Goal: Information Seeking & Learning: Learn about a topic

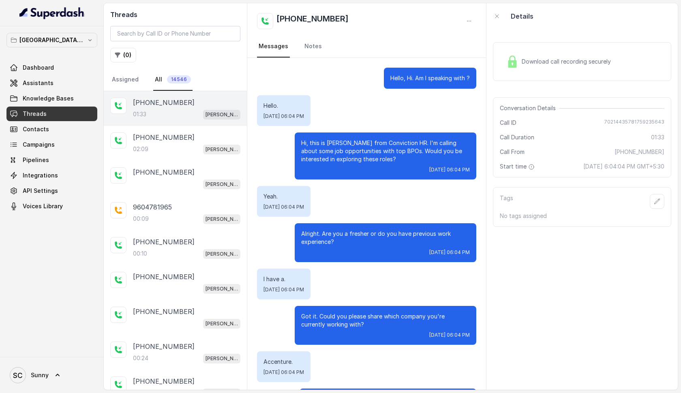
scroll to position [503, 0]
click at [566, 60] on span "Download call recording securely" at bounding box center [568, 62] width 92 height 8
click at [530, 61] on span "Download call recording securely" at bounding box center [568, 62] width 92 height 8
click at [176, 187] on div "02:09 [PERSON_NAME] Mumbai Conviction HR Outbound Assistant" at bounding box center [186, 184] width 107 height 11
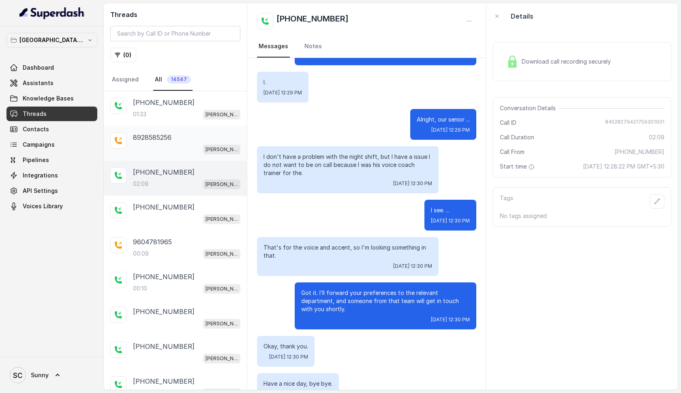
scroll to position [709, 0]
click at [158, 110] on div "01:33 [PERSON_NAME] Mumbai Conviction HR Outbound Assistant" at bounding box center [186, 114] width 107 height 11
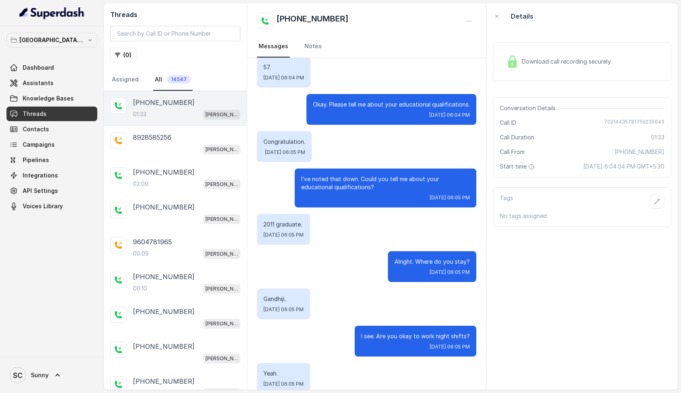
scroll to position [370, 0]
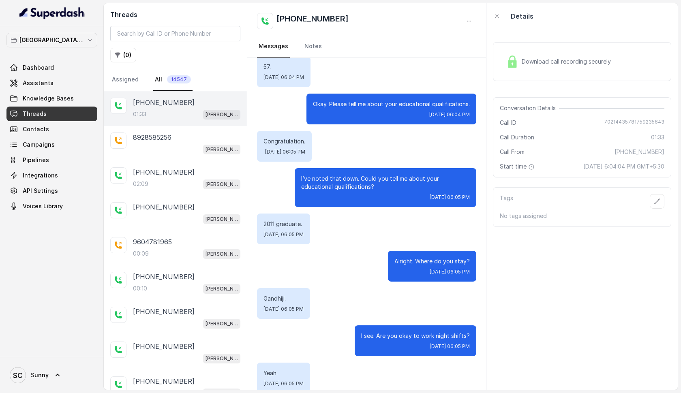
click at [582, 63] on span "Download call recording securely" at bounding box center [568, 62] width 92 height 8
click at [126, 54] on button "( 0 )" at bounding box center [123, 55] width 26 height 15
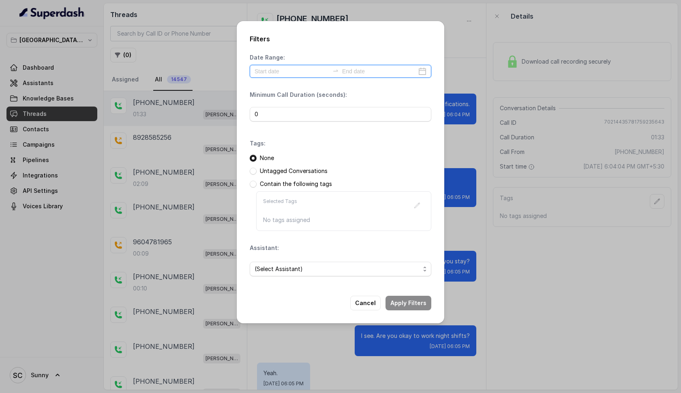
click at [277, 69] on input at bounding box center [292, 71] width 75 height 9
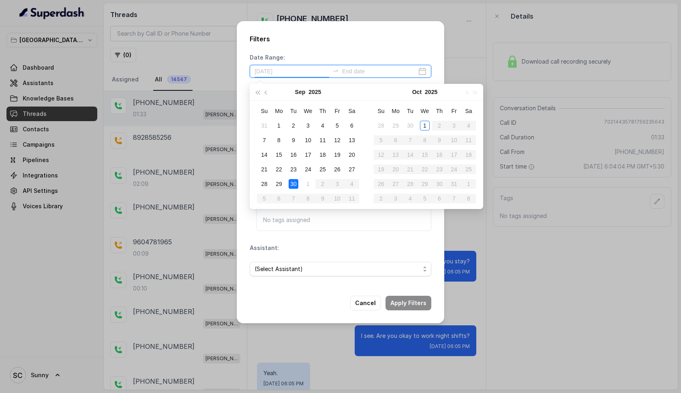
type input "[DATE]"
click at [296, 181] on div "30" at bounding box center [294, 184] width 10 height 10
type input "2025-09-19"
type input "2025-09-30"
click at [293, 182] on div "30" at bounding box center [294, 184] width 10 height 10
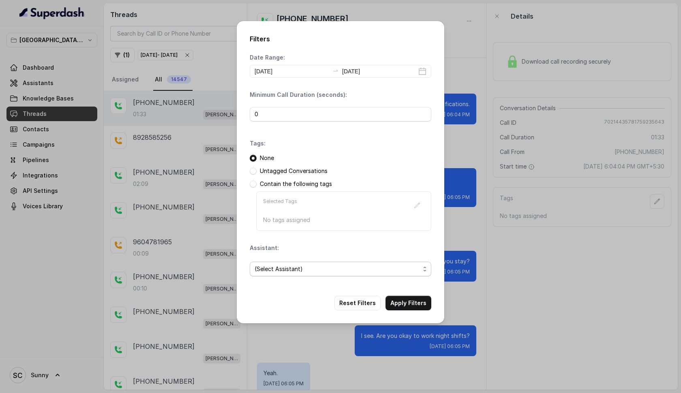
click at [274, 268] on span "(Select Assistant)" at bounding box center [337, 269] width 165 height 10
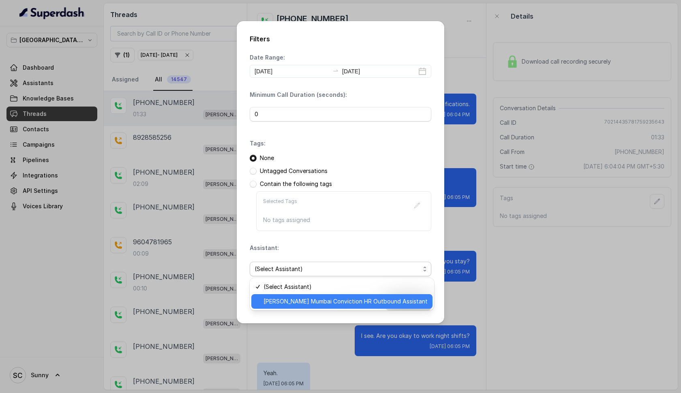
click at [283, 298] on span "[PERSON_NAME] Mumbai Conviction HR Outbound Assistant" at bounding box center [346, 302] width 164 height 10
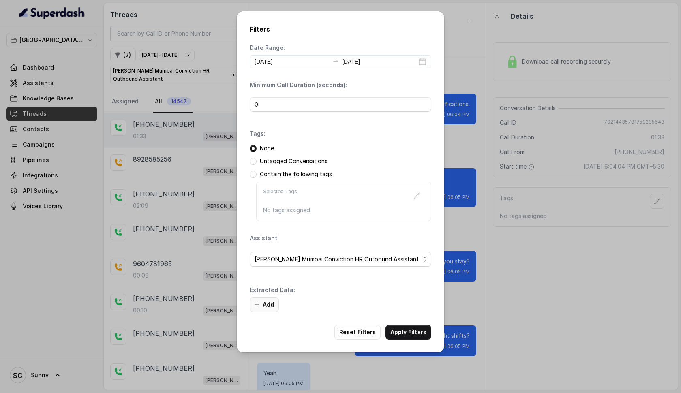
click at [267, 302] on button "Add" at bounding box center [264, 305] width 29 height 15
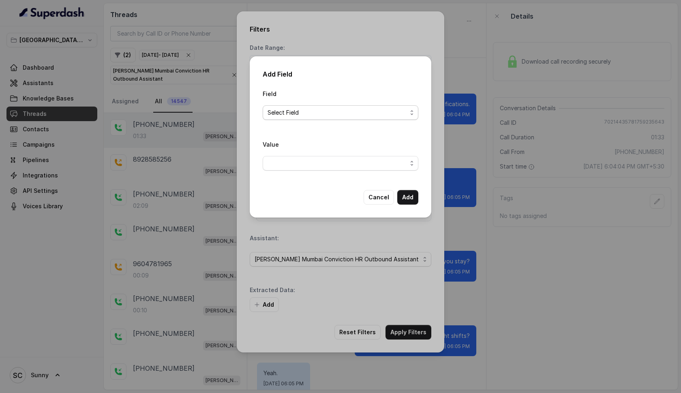
click at [290, 114] on span "Select Field" at bounding box center [337, 113] width 139 height 10
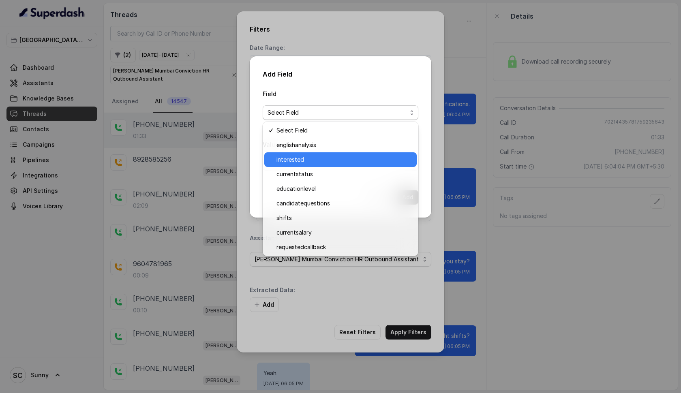
click at [295, 158] on span "interested" at bounding box center [344, 160] width 135 height 10
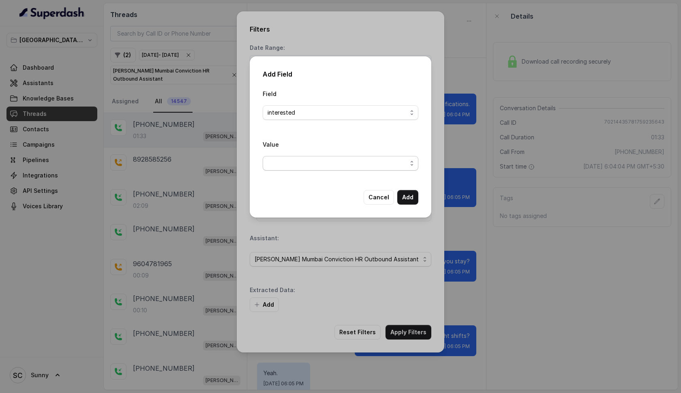
click at [295, 161] on span "button" at bounding box center [341, 163] width 156 height 15
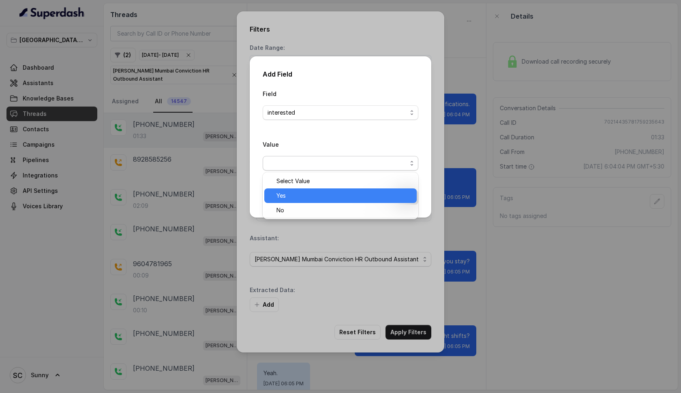
click at [288, 198] on span "Yes" at bounding box center [344, 196] width 135 height 10
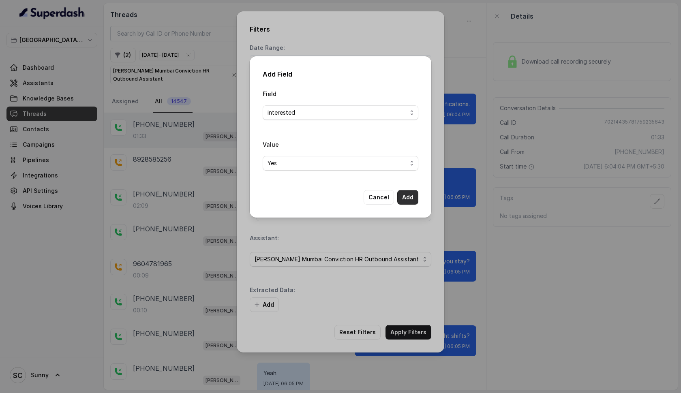
click at [408, 197] on button "Add" at bounding box center [407, 197] width 21 height 15
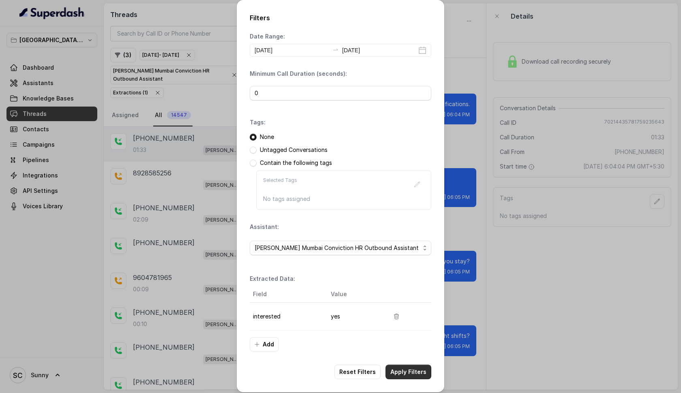
click at [413, 369] on button "Apply Filters" at bounding box center [409, 372] width 46 height 15
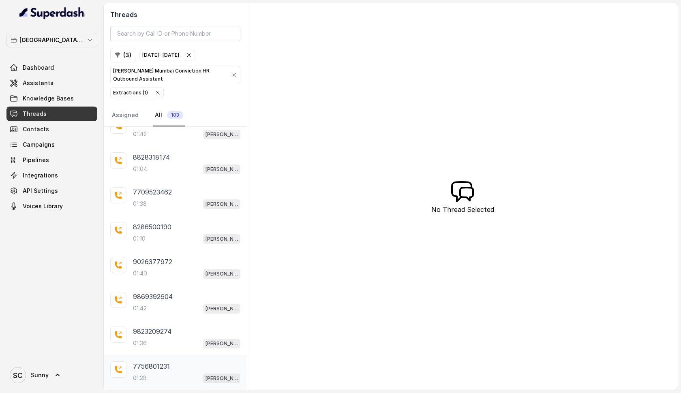
click at [150, 373] on div "01:28 Kemp Mumbai Conviction HR Outbound Assistant" at bounding box center [186, 378] width 107 height 11
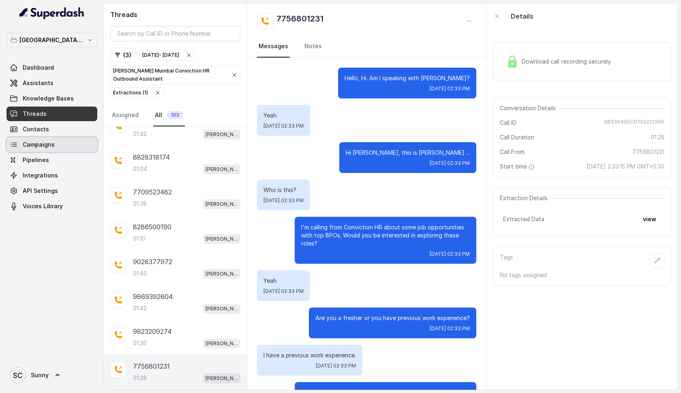
click at [54, 146] on link "Campaigns" at bounding box center [51, 144] width 91 height 15
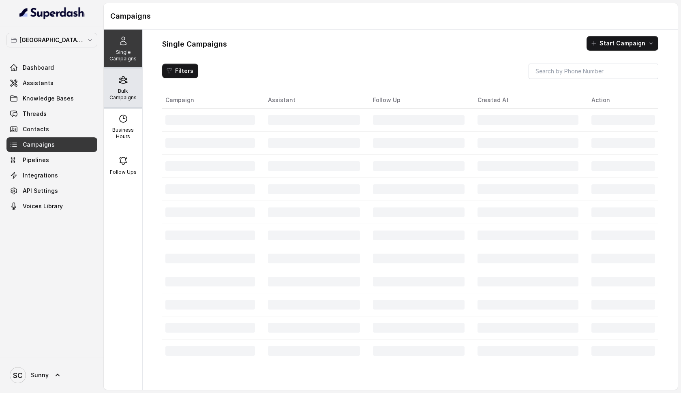
click at [124, 86] on div "Bulk Campaigns" at bounding box center [123, 88] width 39 height 39
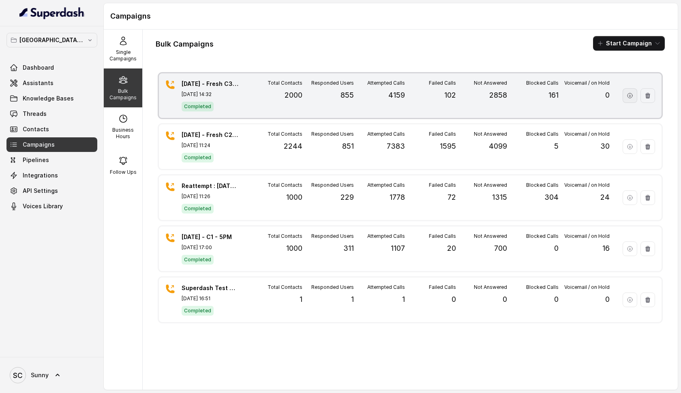
click at [630, 94] on icon "button" at bounding box center [630, 95] width 6 height 6
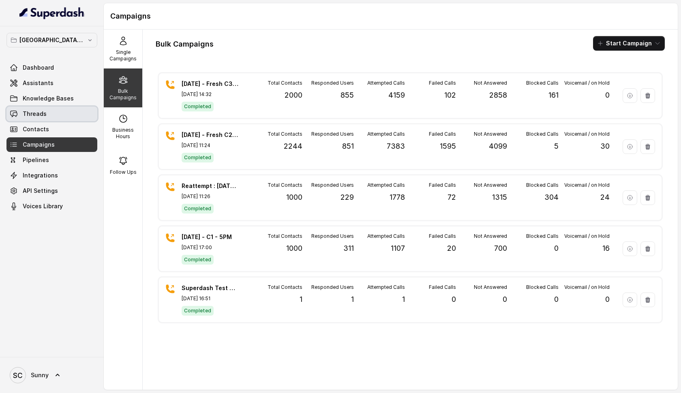
click at [26, 109] on link "Threads" at bounding box center [51, 114] width 91 height 15
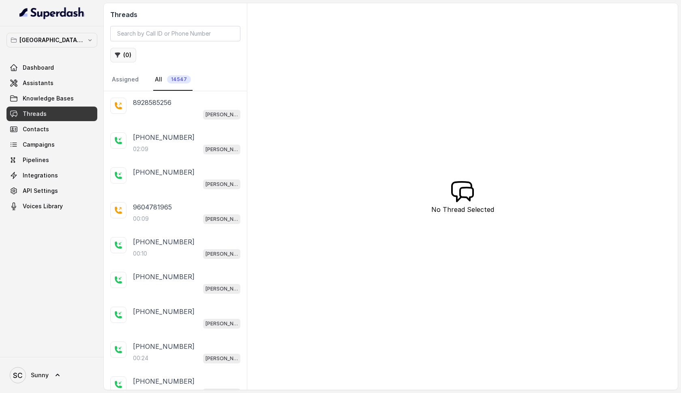
click at [121, 55] on button "( 0 )" at bounding box center [123, 55] width 26 height 15
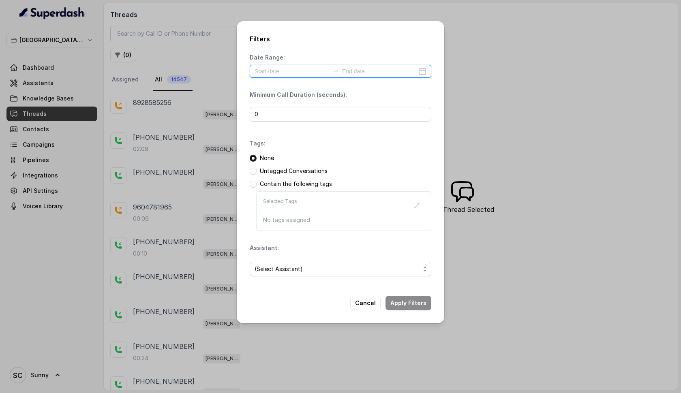
click at [273, 73] on input at bounding box center [292, 71] width 75 height 9
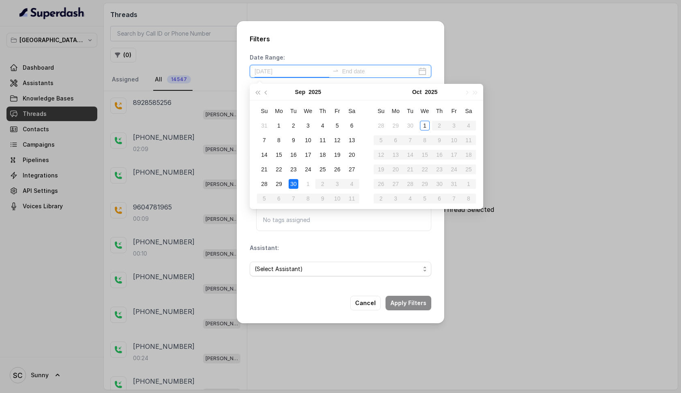
type input "2025-09-30"
click at [296, 181] on div "30" at bounding box center [294, 184] width 10 height 10
type input "2025-09-30"
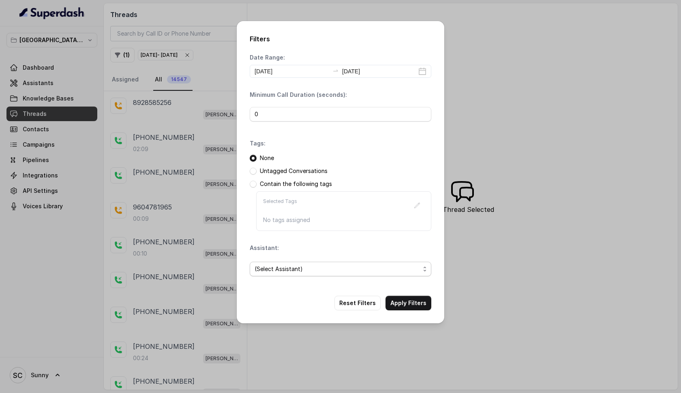
click at [270, 267] on span "(Select Assistant)" at bounding box center [337, 269] width 165 height 10
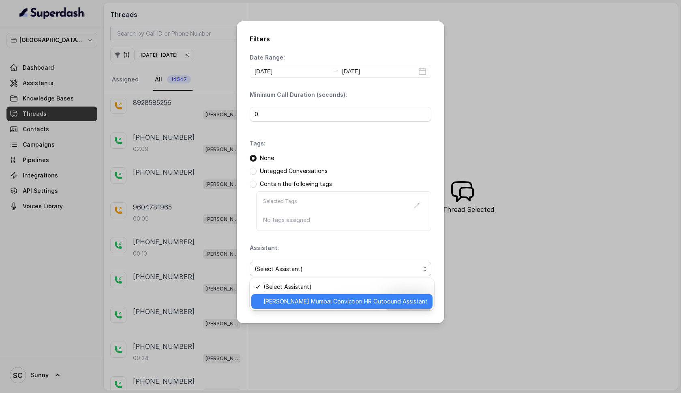
click at [279, 302] on span "[PERSON_NAME] Mumbai Conviction HR Outbound Assistant" at bounding box center [346, 302] width 164 height 10
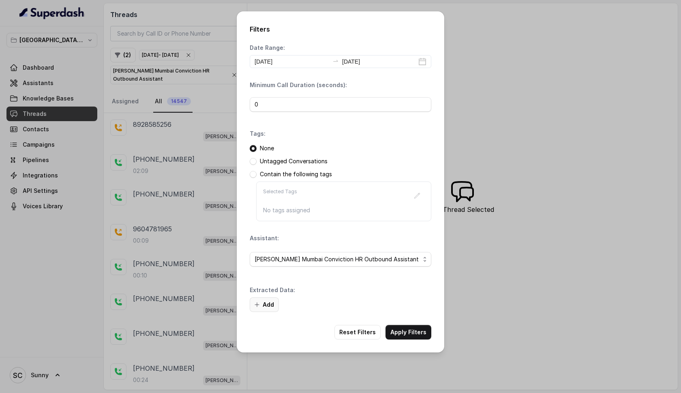
click at [268, 302] on button "Add" at bounding box center [264, 305] width 29 height 15
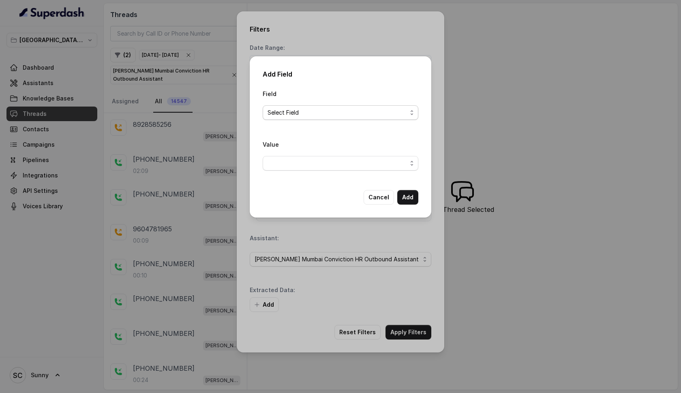
click at [300, 111] on span "Select Field" at bounding box center [337, 113] width 139 height 10
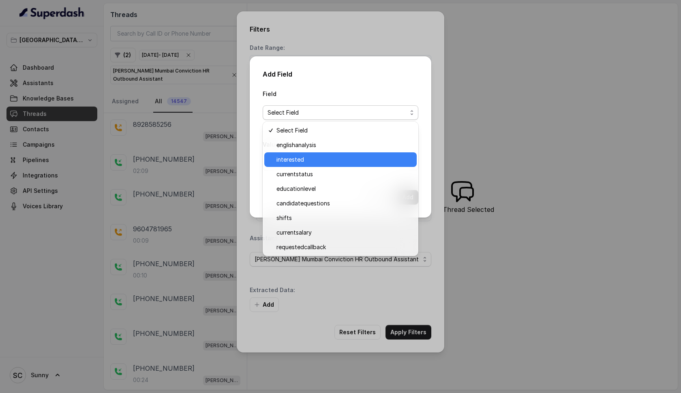
click at [297, 154] on div "interested" at bounding box center [340, 159] width 152 height 15
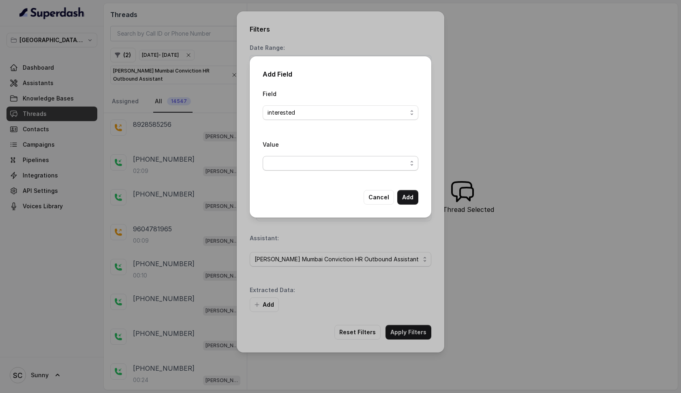
click at [290, 161] on span "button" at bounding box center [341, 163] width 156 height 15
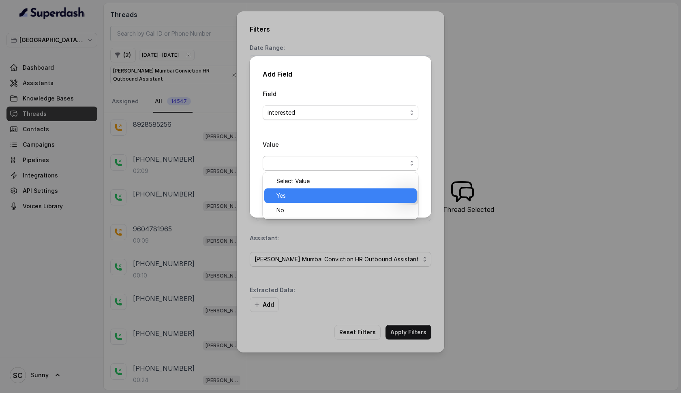
click at [299, 200] on span "Yes" at bounding box center [344, 196] width 135 height 10
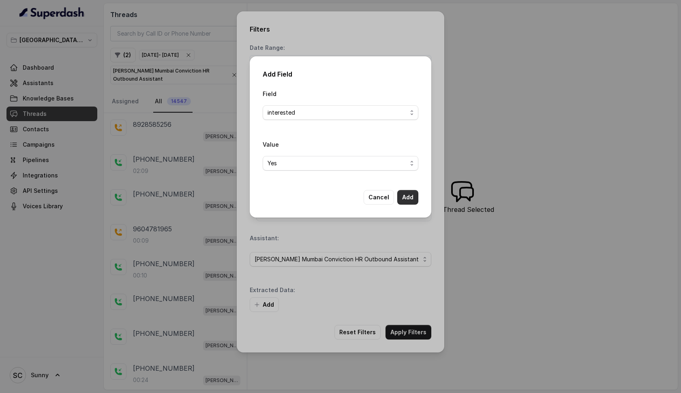
click at [408, 197] on button "Add" at bounding box center [407, 197] width 21 height 15
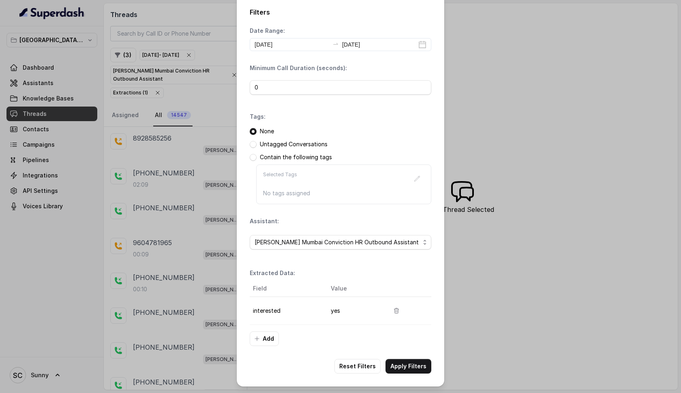
scroll to position [6, 0]
click at [413, 368] on button "Apply Filters" at bounding box center [409, 366] width 46 height 15
